Goal: Transaction & Acquisition: Purchase product/service

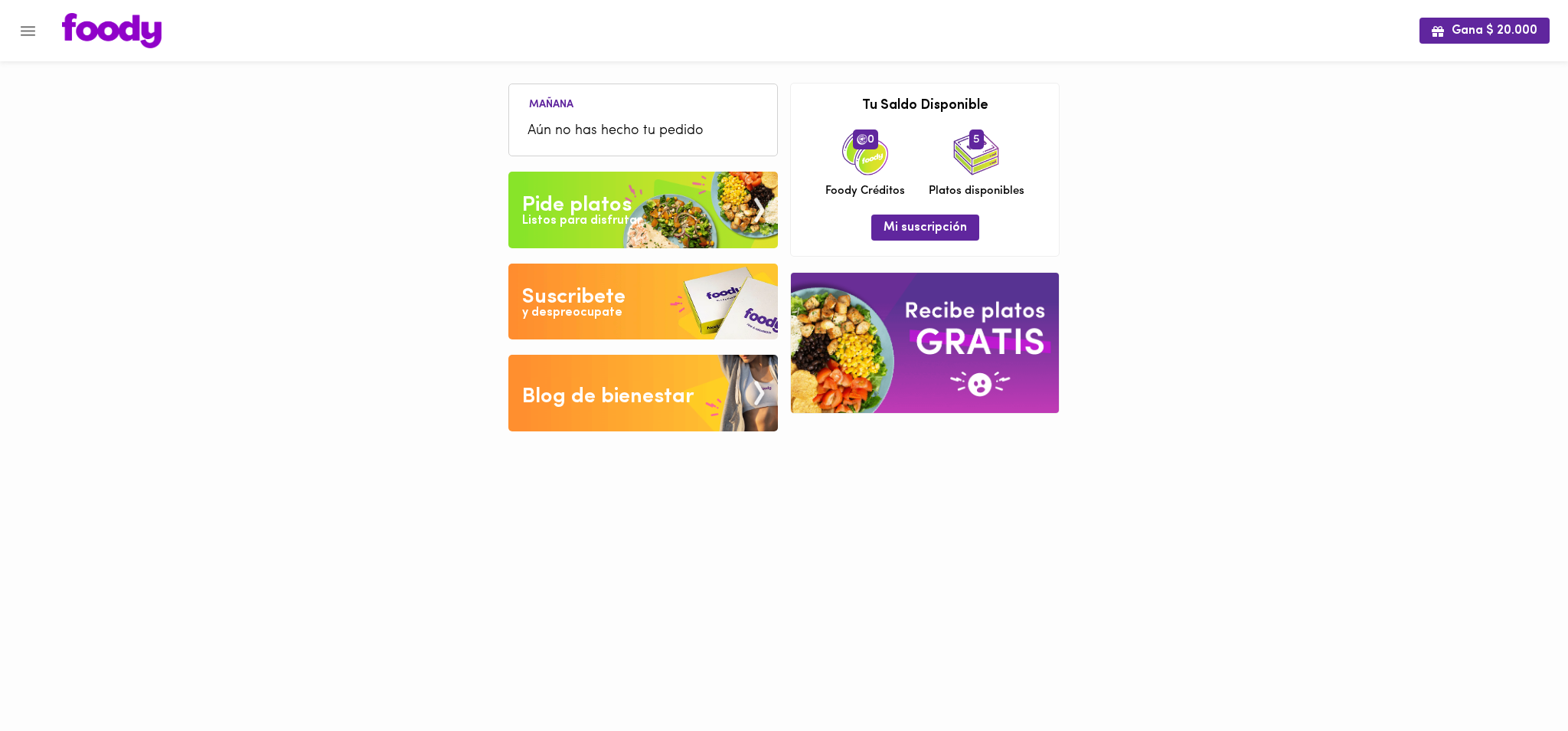
click at [561, 208] on div "Pide platos" at bounding box center [576, 205] width 110 height 31
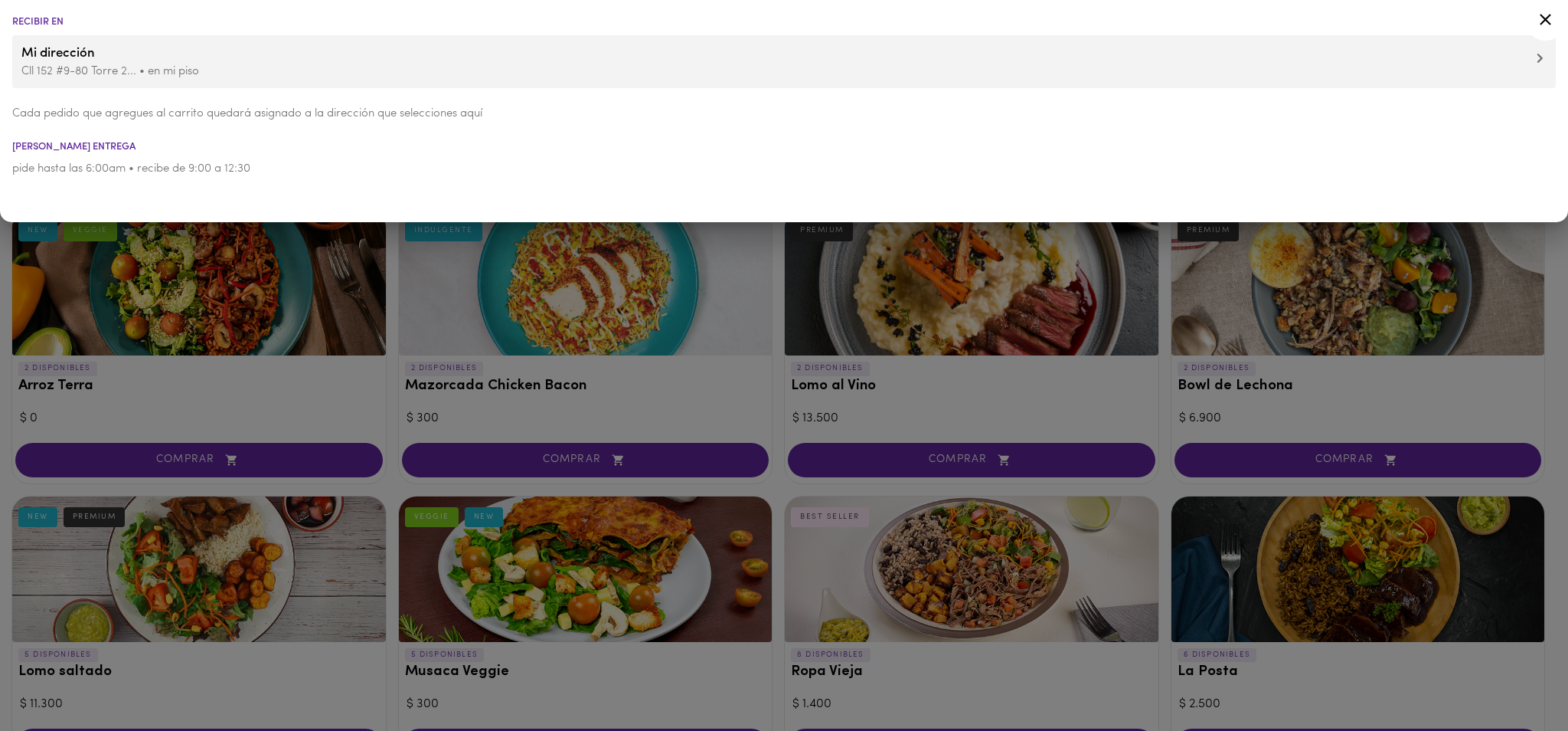
click at [1543, 20] on icon at bounding box center [1545, 19] width 12 height 12
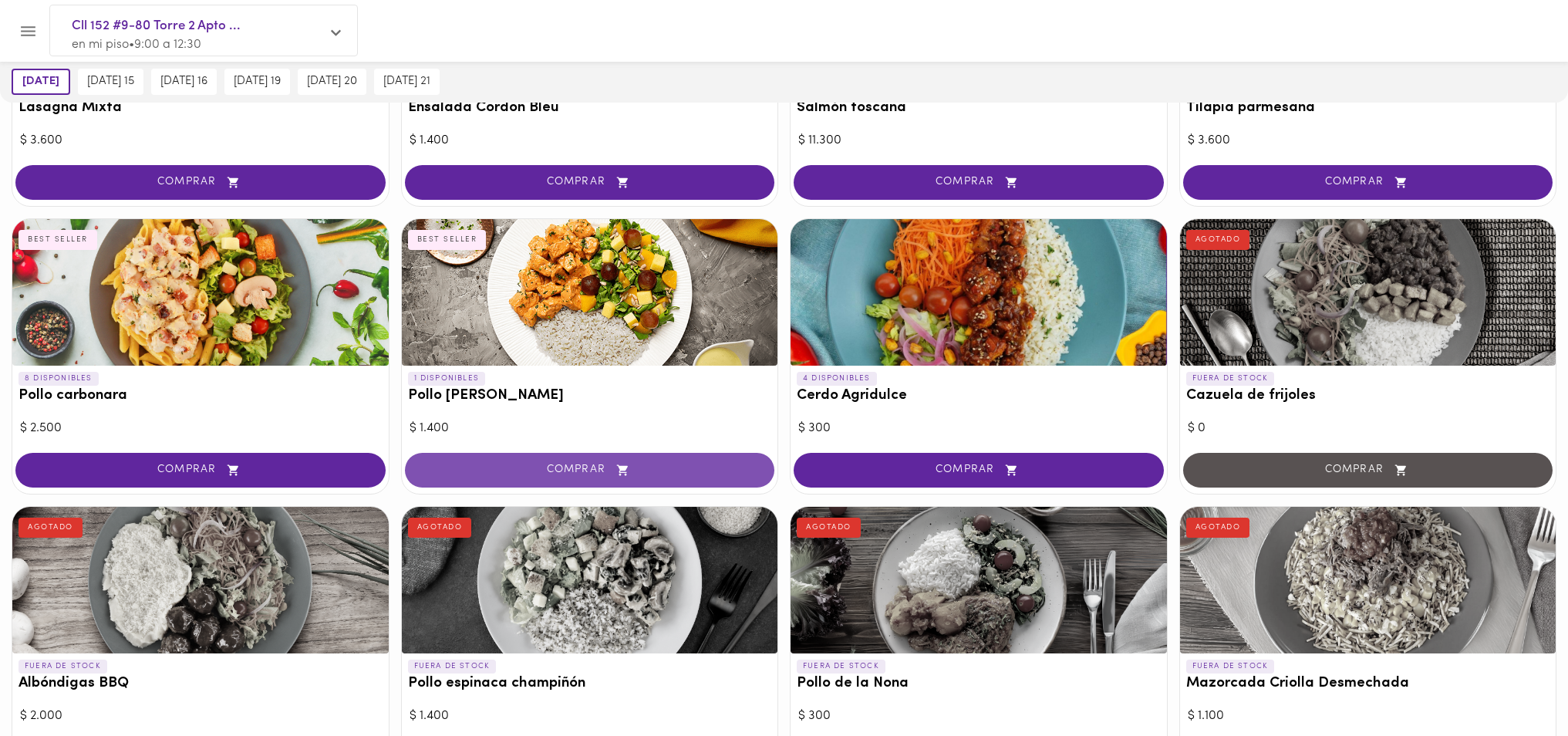
scroll to position [1103, 0]
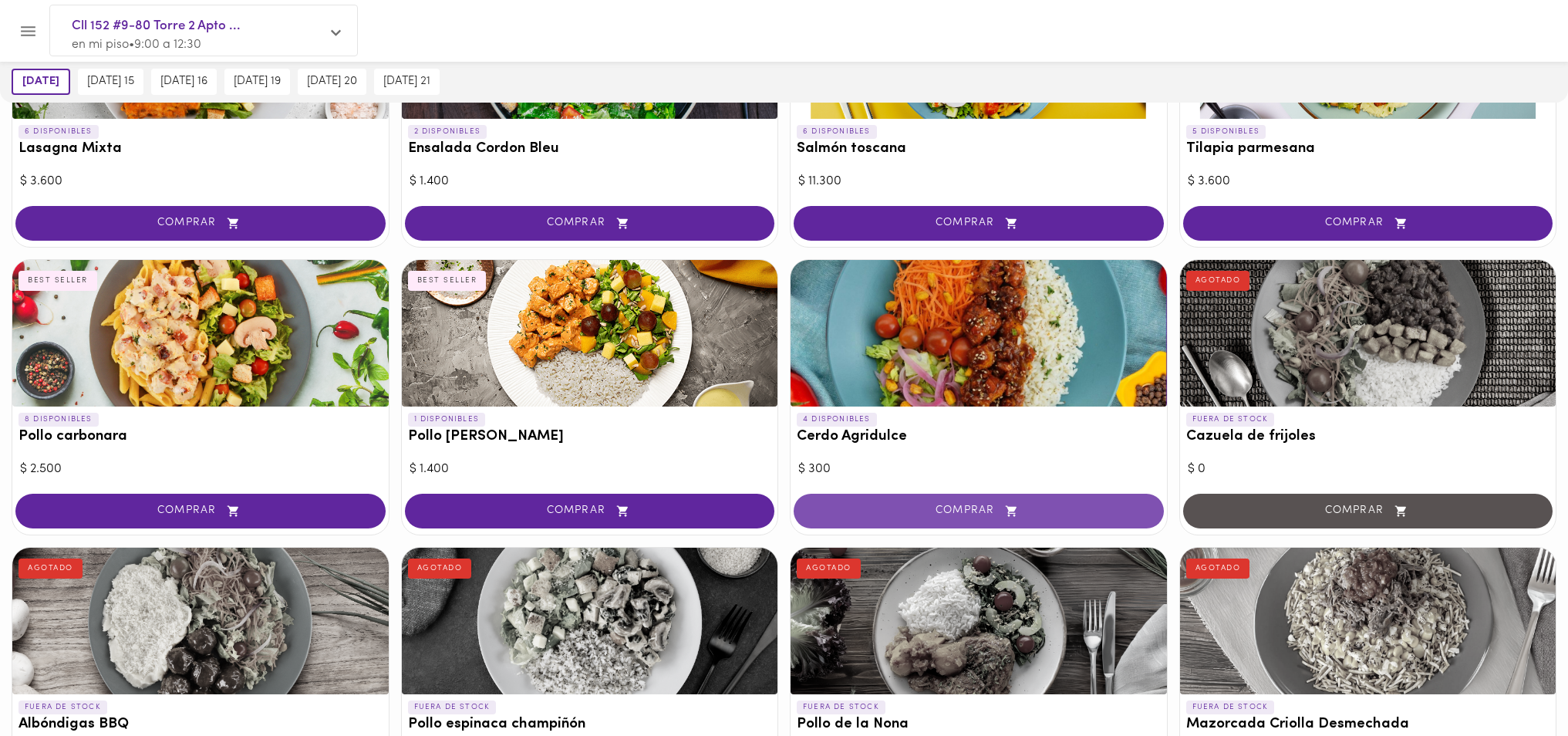
click at [849, 515] on span "COMPRAR" at bounding box center [978, 510] width 332 height 13
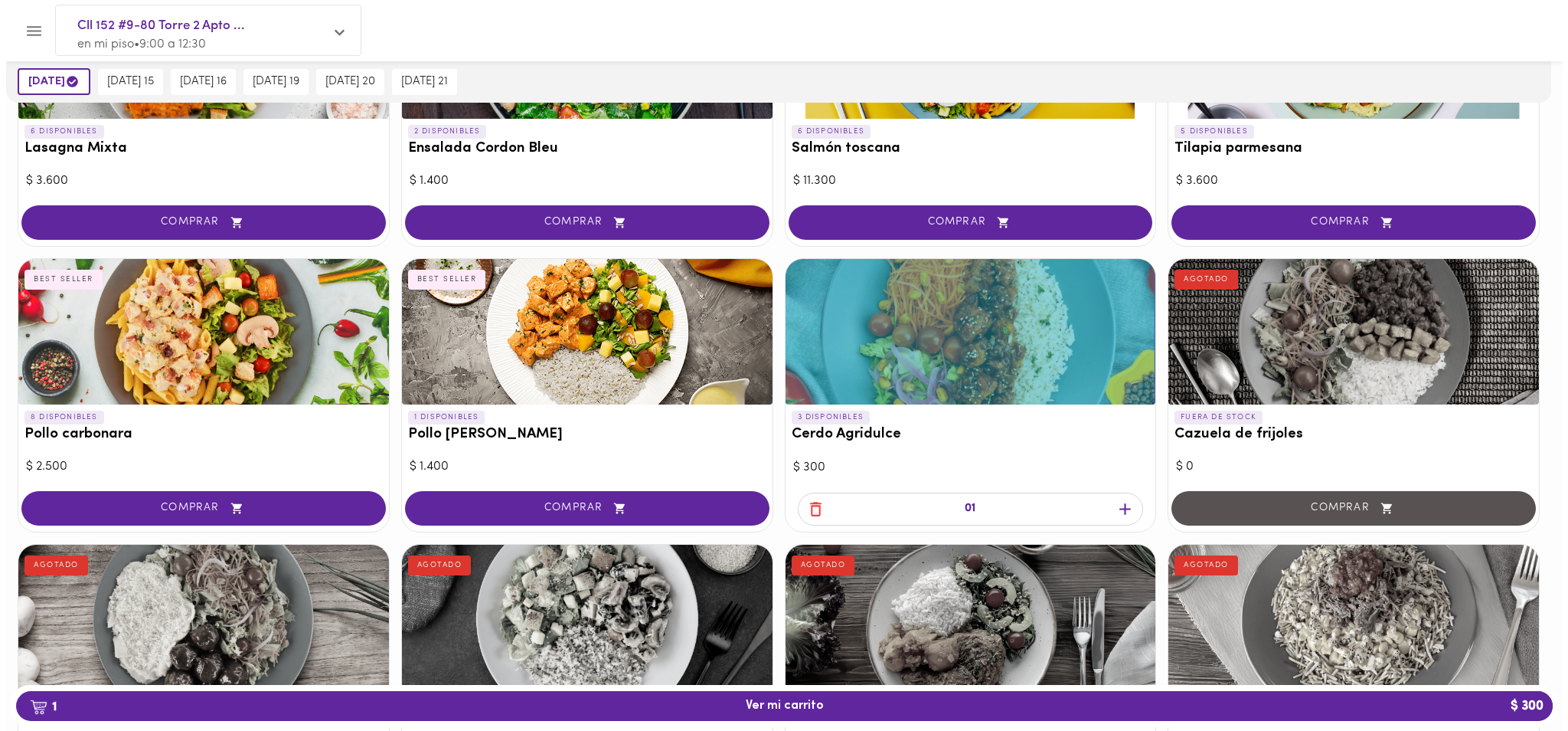
scroll to position [1096, 0]
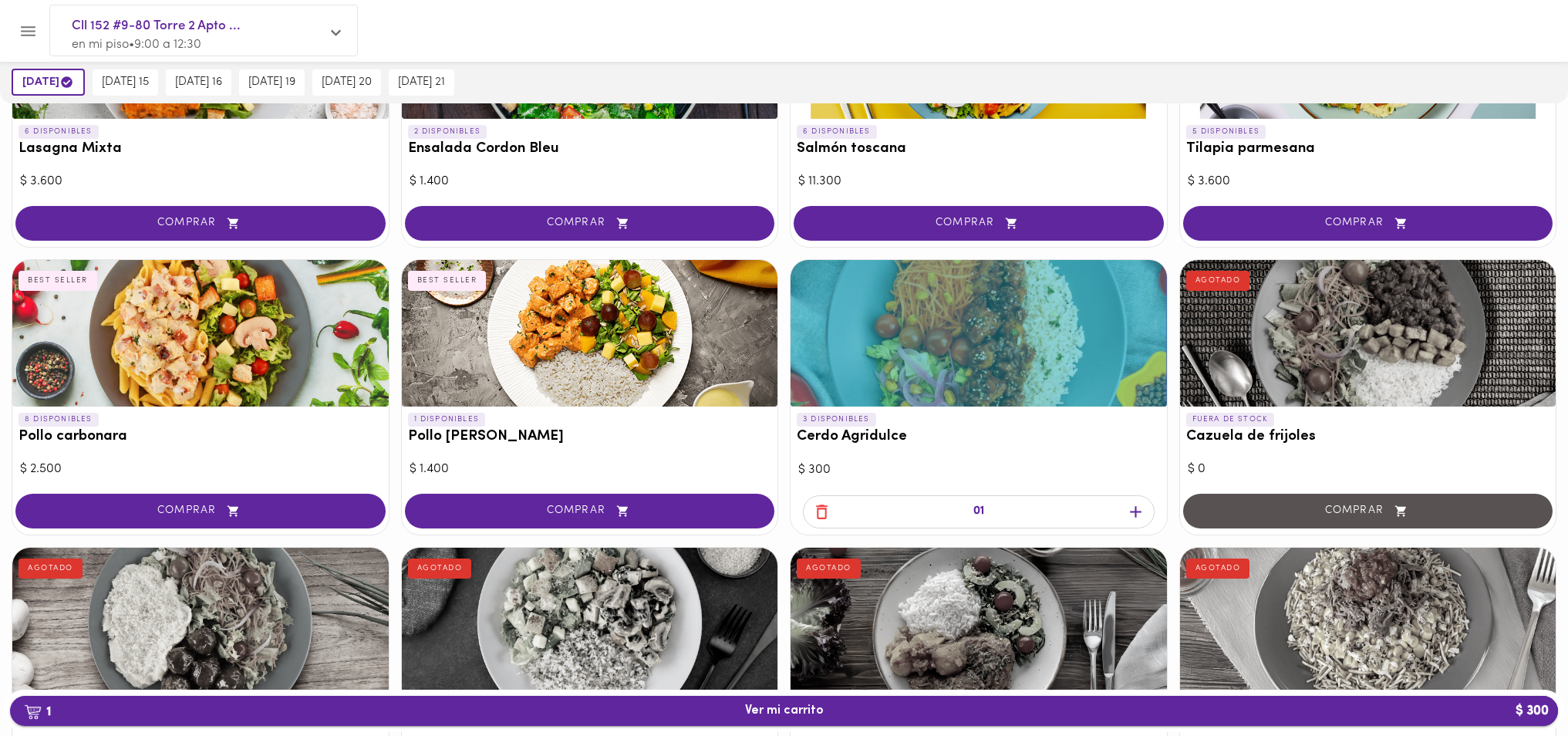
click at [899, 714] on span "1 Ver mi carrito $ 300" at bounding box center [784, 711] width 1523 height 15
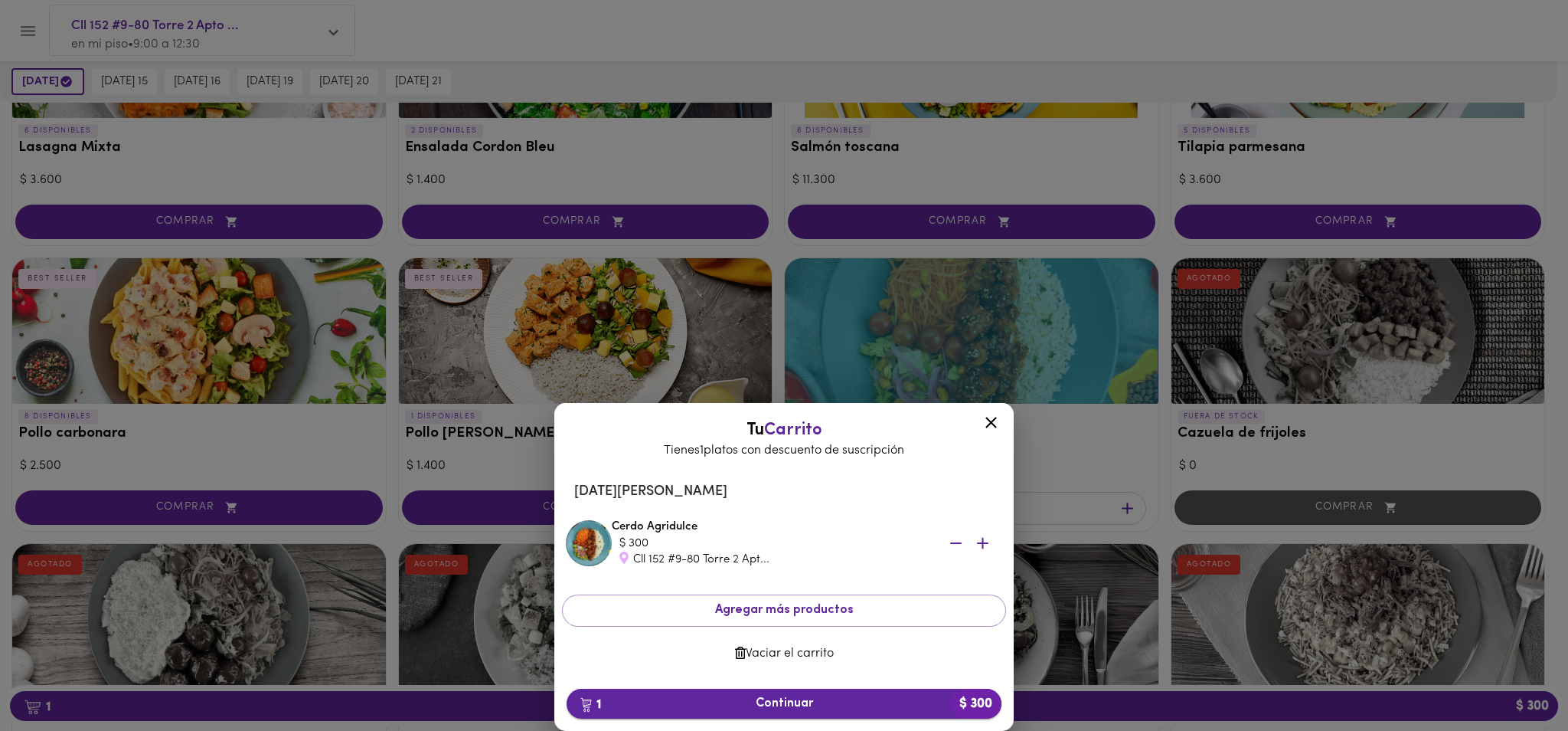
click at [798, 707] on span "1 Continuar $ 300" at bounding box center [784, 703] width 410 height 15
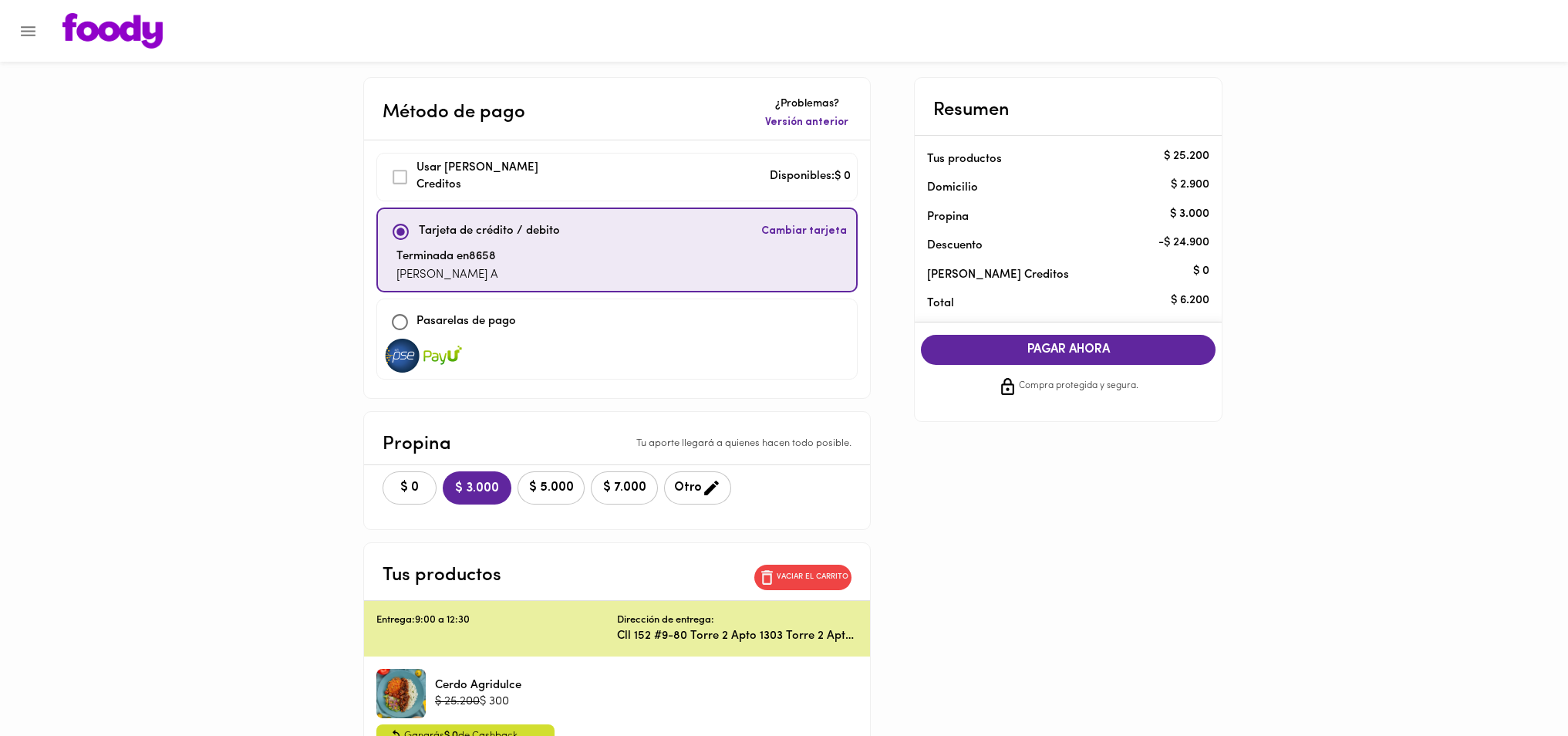
click at [423, 477] on button "$ 0" at bounding box center [409, 487] width 54 height 33
click at [1016, 347] on span "PAGAR AHORA" at bounding box center [1067, 349] width 263 height 15
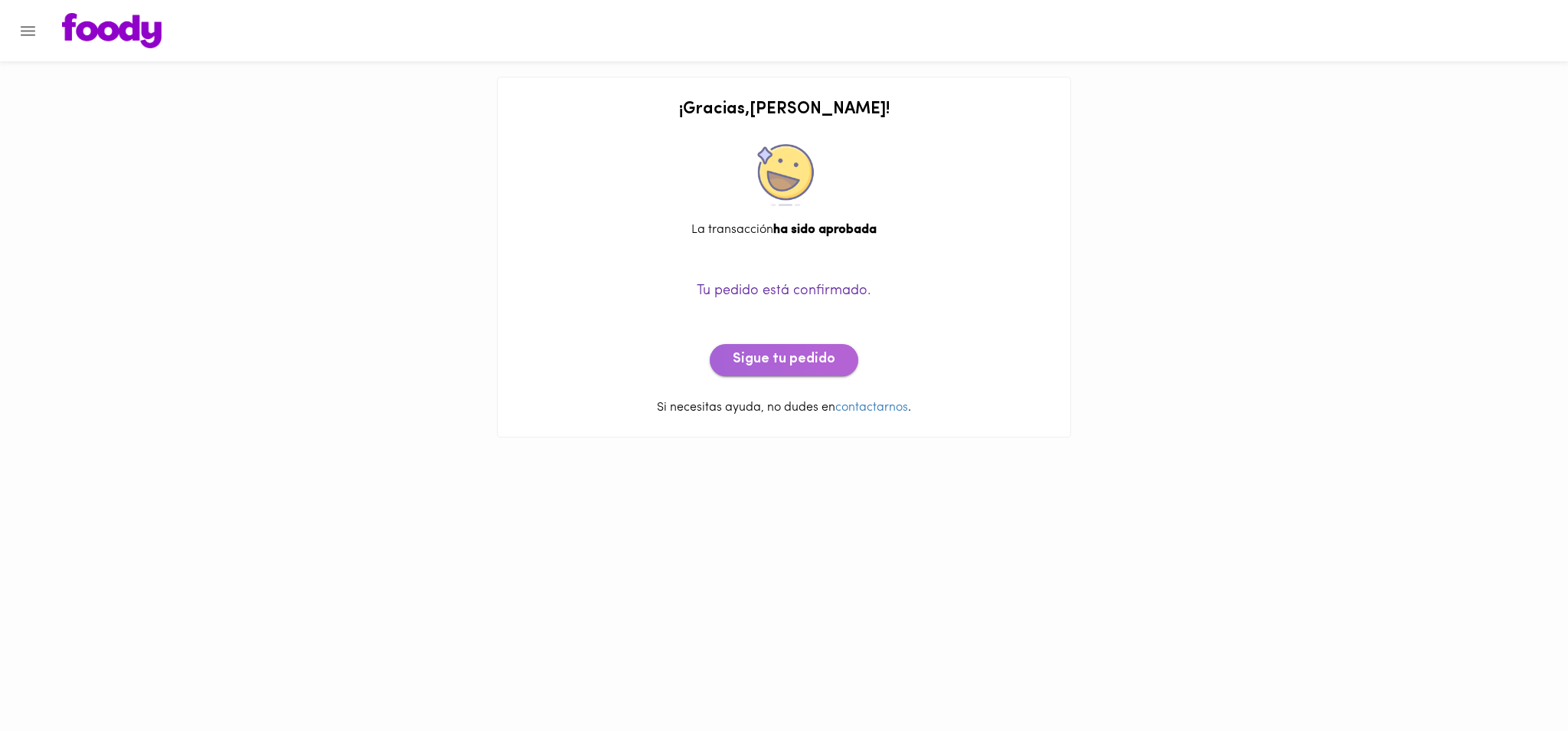
click at [801, 353] on span "Sigue tu pedido" at bounding box center [784, 360] width 103 height 17
